Goal: Transaction & Acquisition: Purchase product/service

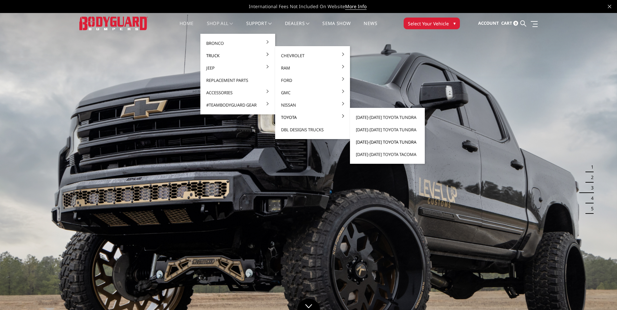
click at [377, 141] on link "[DATE]-[DATE] Toyota Tundra" at bounding box center [388, 142] width 70 height 12
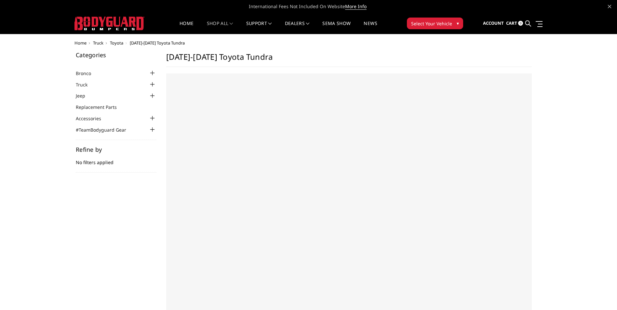
select select "US"
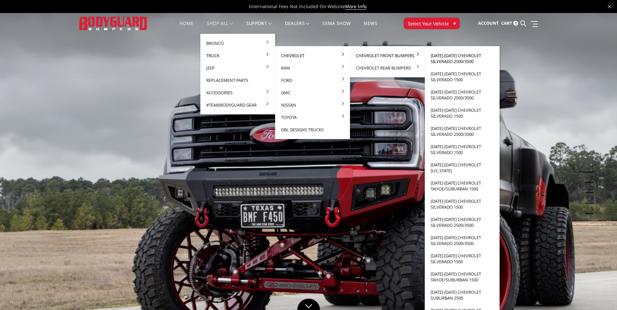
click at [452, 55] on link "[DATE]-[DATE] Chevrolet Silverado 2500/3500" at bounding box center [463, 58] width 70 height 18
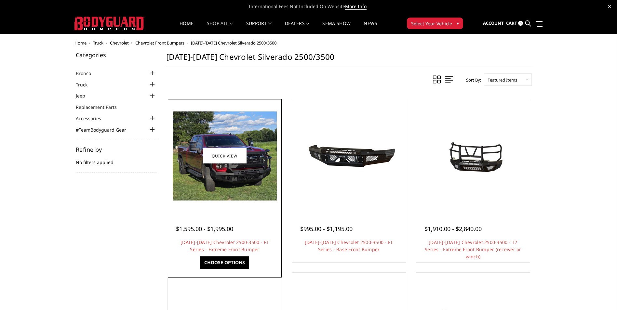
click at [244, 174] on img at bounding box center [225, 156] width 104 height 89
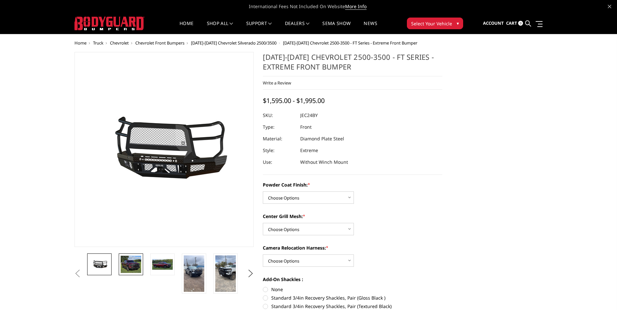
click at [130, 264] on img at bounding box center [131, 265] width 21 height 18
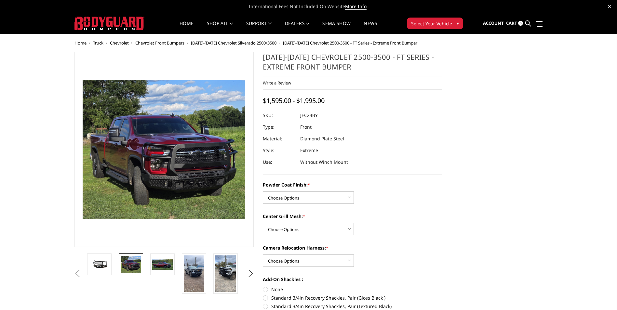
click at [145, 269] on li at bounding box center [133, 274] width 32 height 40
click at [164, 269] on img at bounding box center [162, 264] width 21 height 11
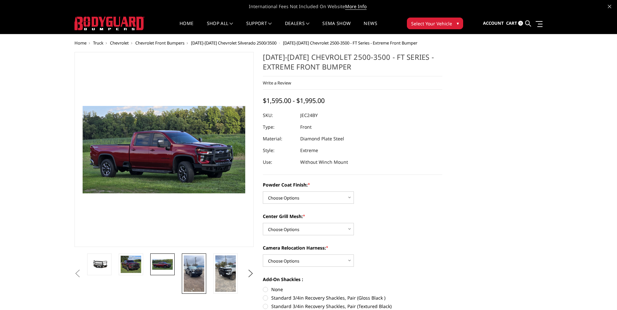
click at [196, 268] on img at bounding box center [194, 274] width 21 height 36
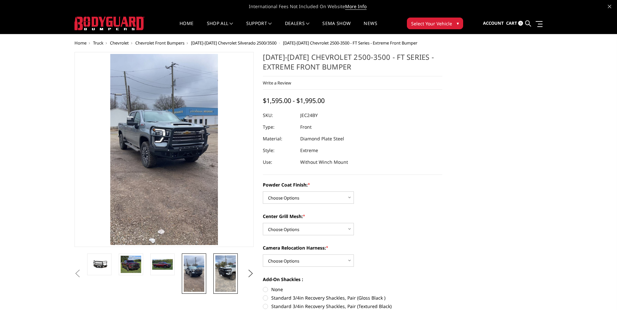
click at [223, 266] on img at bounding box center [225, 274] width 21 height 36
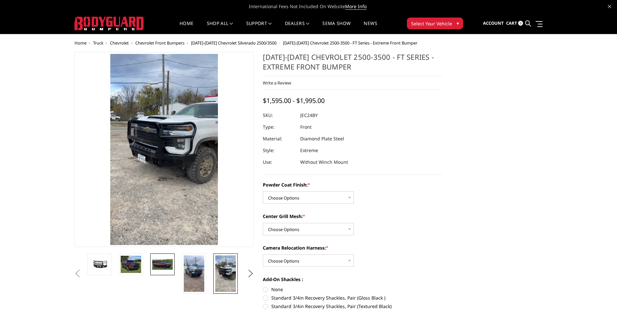
click at [160, 267] on img at bounding box center [162, 264] width 21 height 11
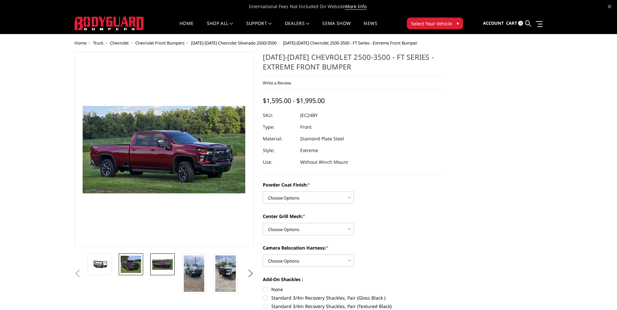
click at [127, 269] on img at bounding box center [131, 265] width 21 height 18
